Goal: Check status

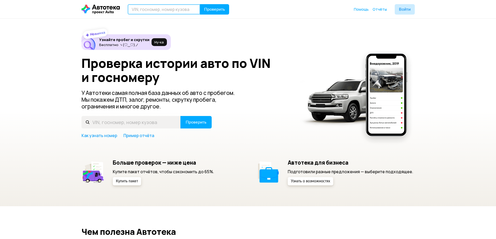
click at [153, 10] on input "text" at bounding box center [164, 9] width 73 height 10
paste input "[VEHICLE_IDENTIFICATION_NUMBER]"
type input "[VEHICLE_IDENTIFICATION_NUMBER]"
click at [220, 11] on span "Проверить" at bounding box center [214, 9] width 21 height 4
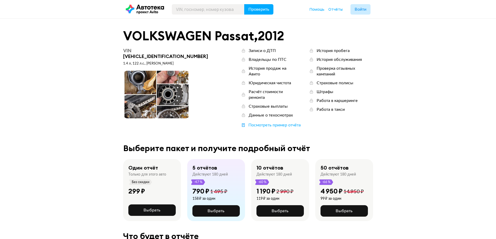
click at [131, 61] on div "1.4 л, 122 л.c., [PERSON_NAME]" at bounding box center [169, 63] width 92 height 5
click at [178, 72] on span at bounding box center [156, 95] width 67 height 48
